Goal: Register for event/course

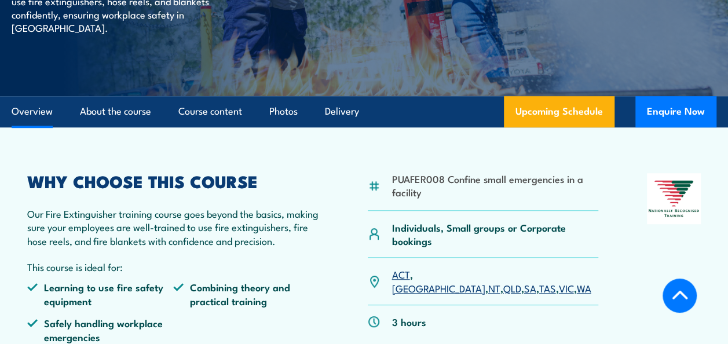
scroll to position [213, 0]
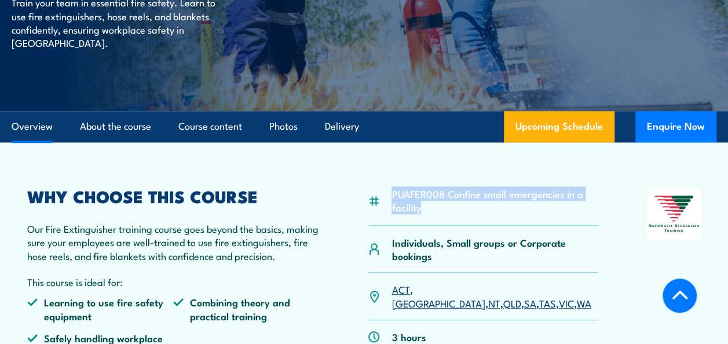
drag, startPoint x: 391, startPoint y: 193, endPoint x: 563, endPoint y: 210, distance: 173.5
click at [563, 210] on div "PUAFER008 Confine small emergencies in a facility" at bounding box center [483, 207] width 230 height 38
copy li "PUAFER008 Confine small emergencies in a facility"
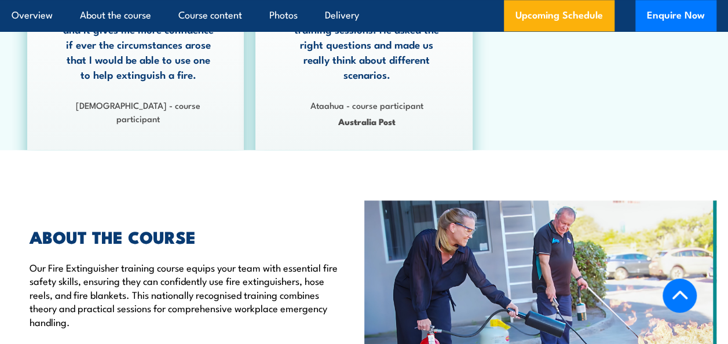
scroll to position [677, 0]
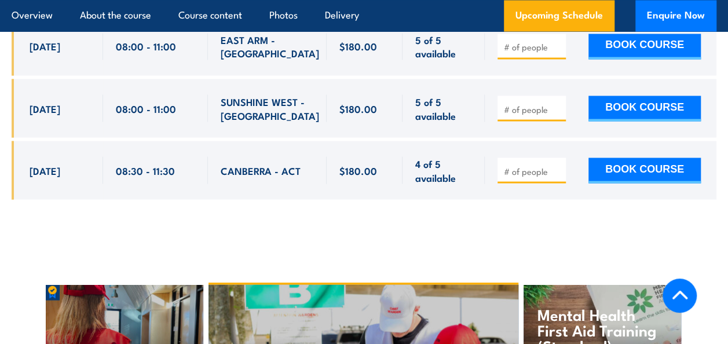
scroll to position [5404, 0]
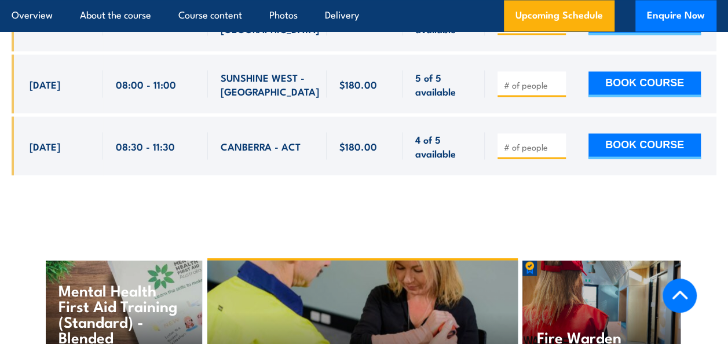
click at [581, 329] on h4 "Fire Warden Training" at bounding box center [597, 344] width 121 height 31
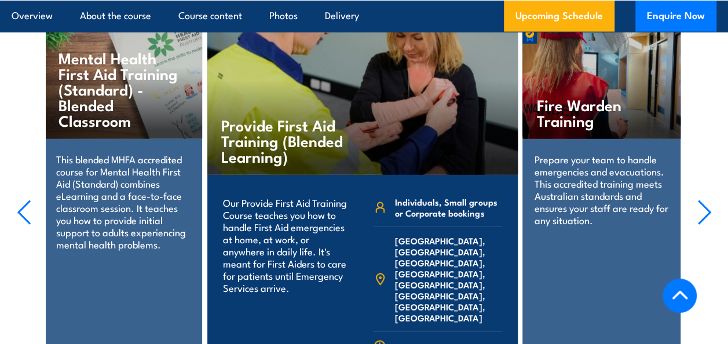
scroll to position [5520, 0]
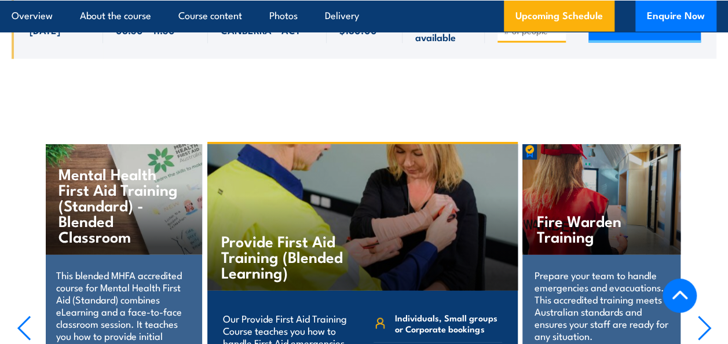
click at [596, 269] on p "Prepare your team to handle emergencies and evacuations. This accredited traini…" at bounding box center [601, 305] width 135 height 73
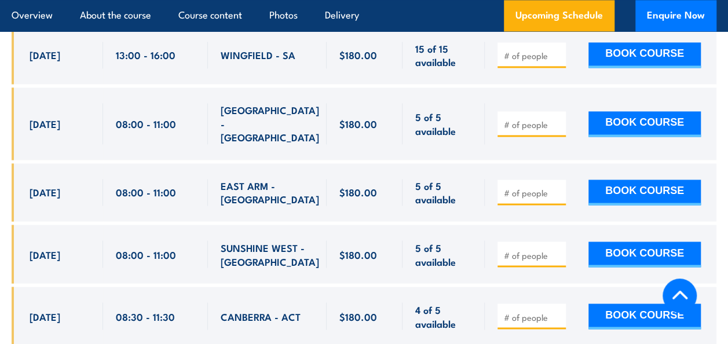
scroll to position [5288, 0]
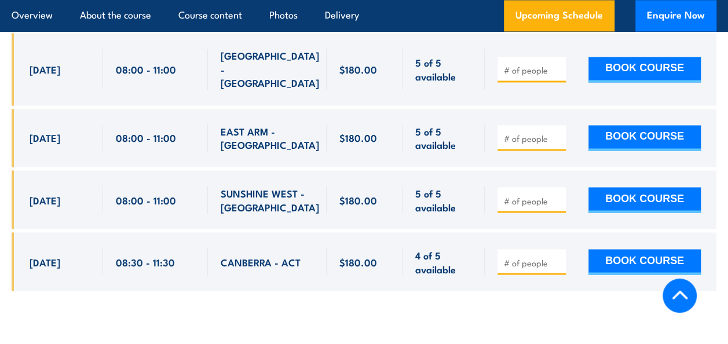
drag, startPoint x: 546, startPoint y: 213, endPoint x: 544, endPoint y: 207, distance: 7.0
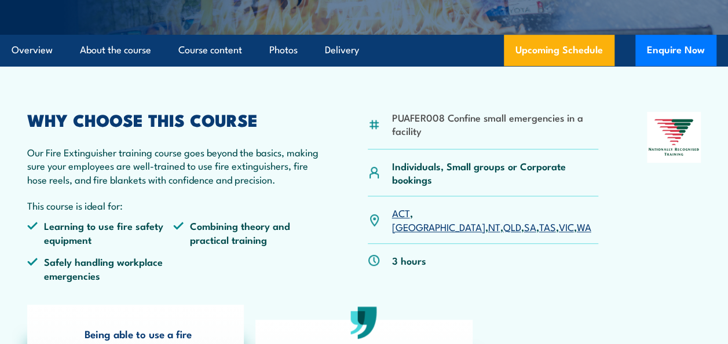
scroll to position [0, 0]
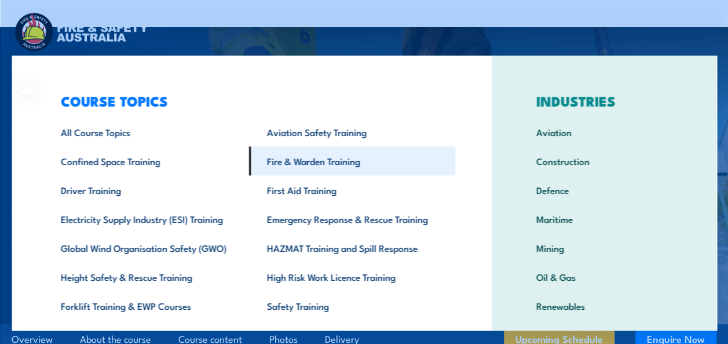
click at [351, 162] on link "Fire & Warden Training" at bounding box center [352, 161] width 206 height 29
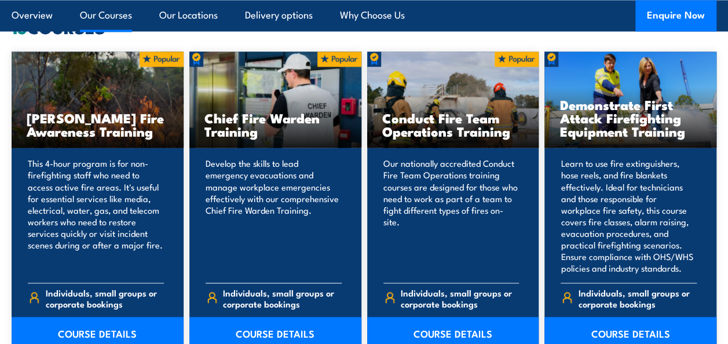
scroll to position [927, 0]
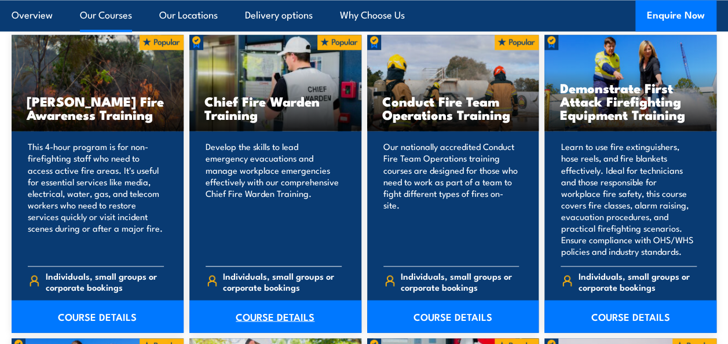
click at [287, 306] on link "COURSE DETAILS" at bounding box center [275, 316] width 172 height 32
